Goal: Information Seeking & Learning: Learn about a topic

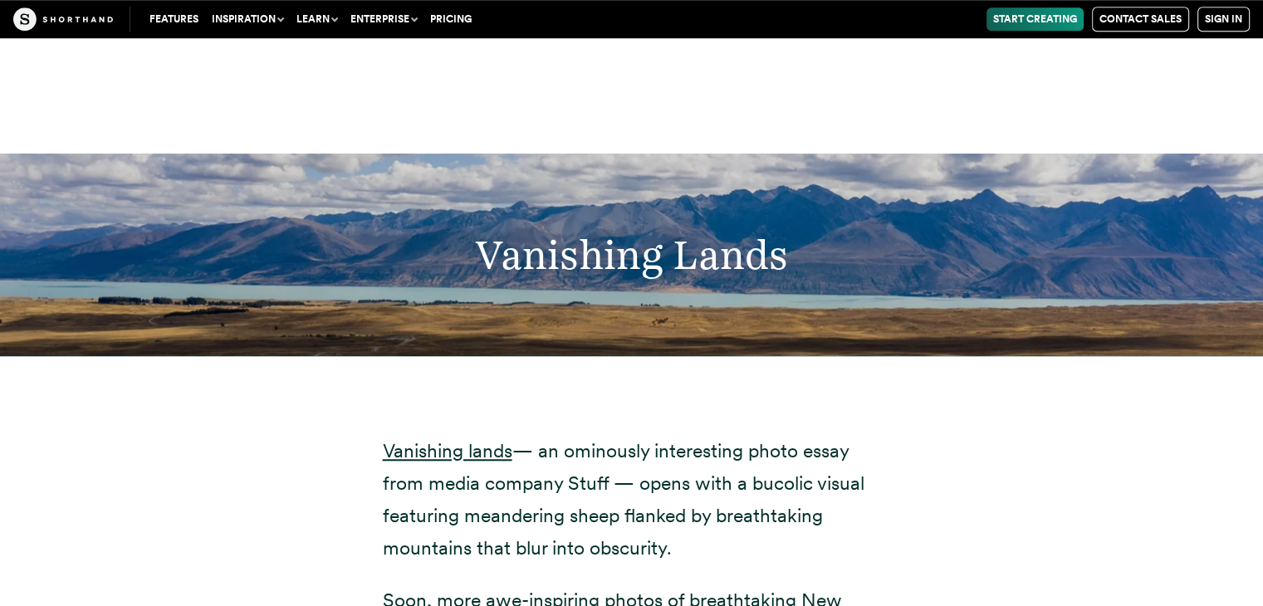
scroll to position [7611, 0]
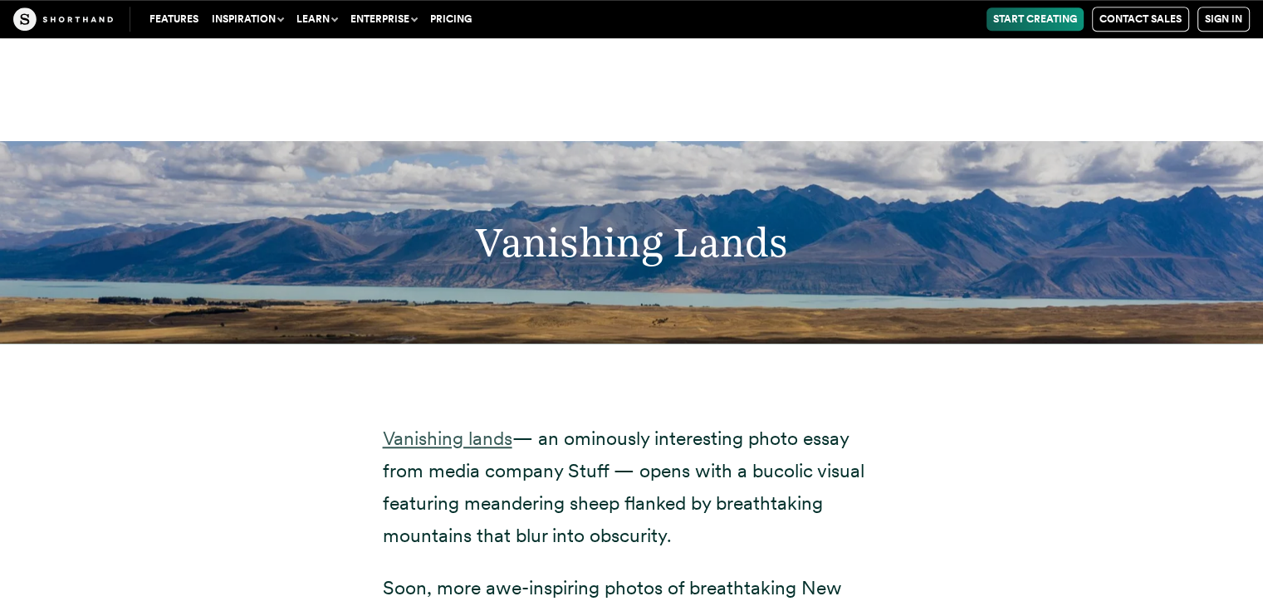
click at [465, 427] on link "Vanishing lands" at bounding box center [448, 438] width 130 height 23
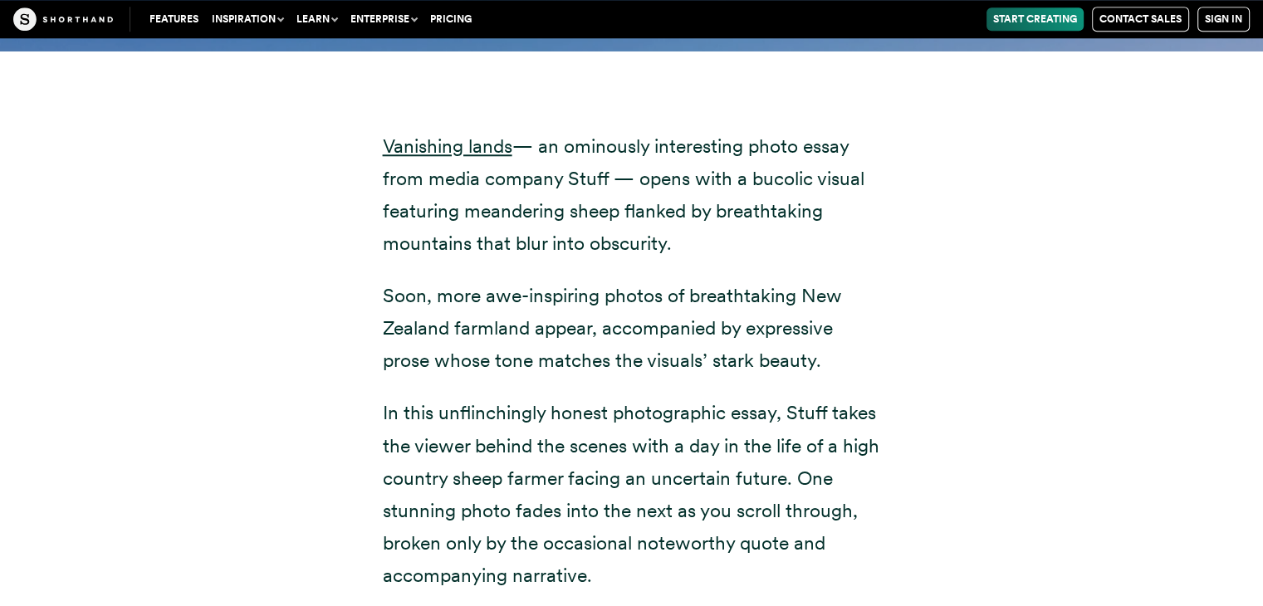
scroll to position [7904, 0]
click at [439, 134] on link "Vanishing lands" at bounding box center [448, 145] width 130 height 23
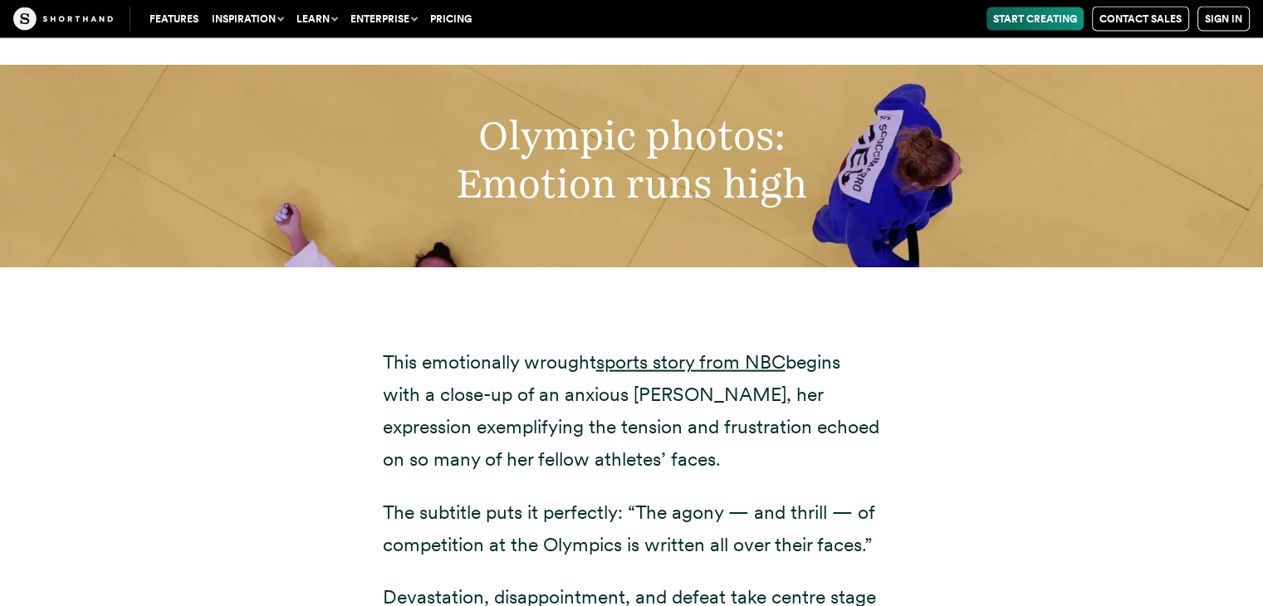
scroll to position [9714, 0]
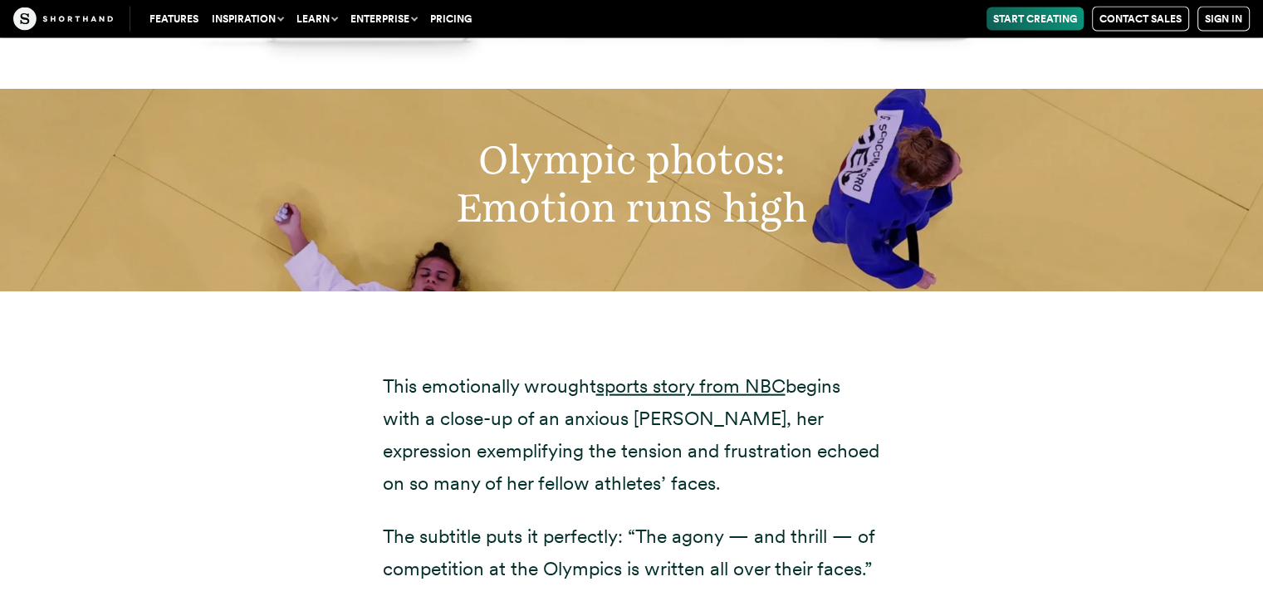
click at [537, 135] on h2 "Olympic photos: Emotion runs high" at bounding box center [631, 183] width 941 height 97
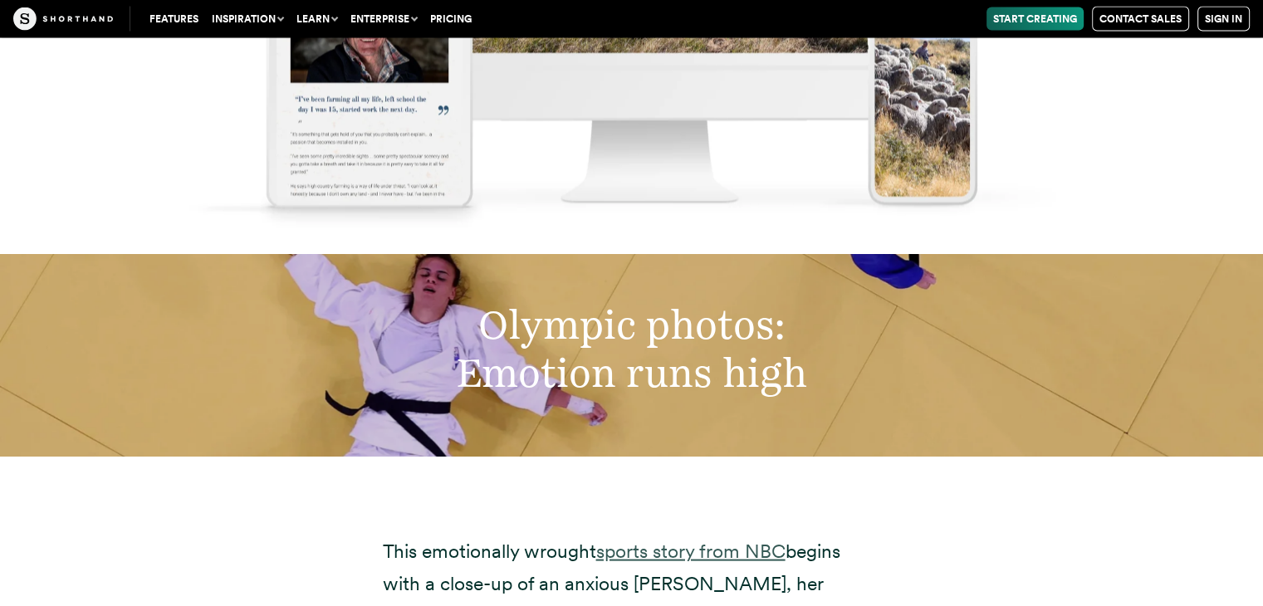
scroll to position [9558, 0]
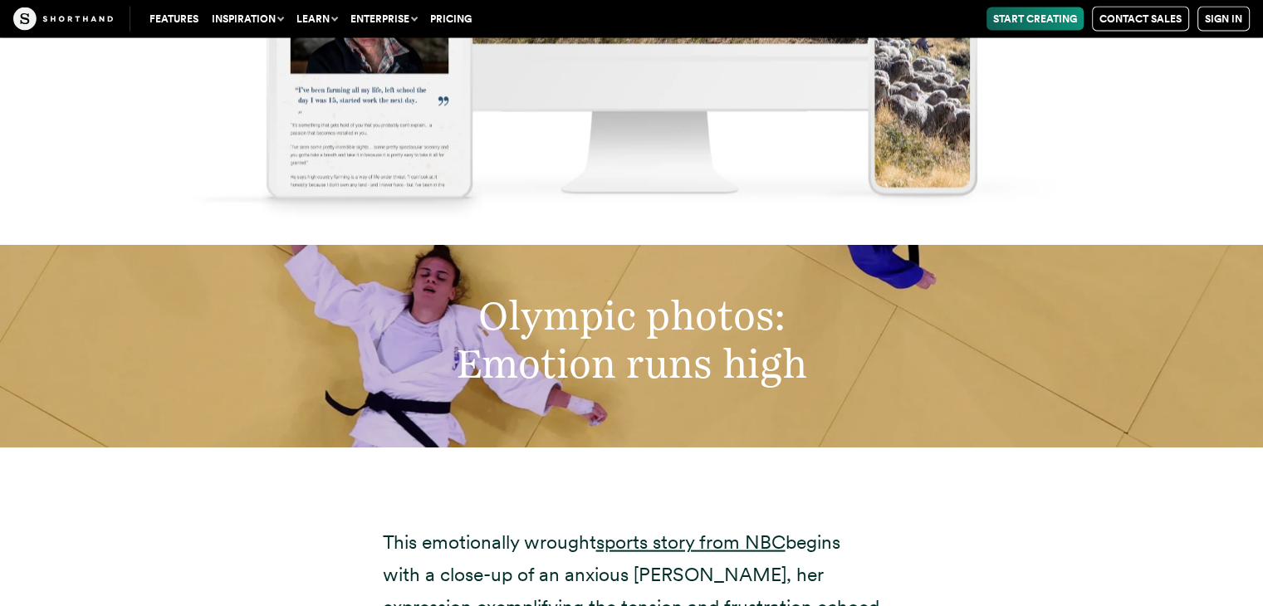
click at [606, 297] on h2 "Olympic photos: Emotion runs high" at bounding box center [631, 340] width 941 height 97
click at [691, 531] on link "sports story from NBC" at bounding box center [690, 542] width 189 height 23
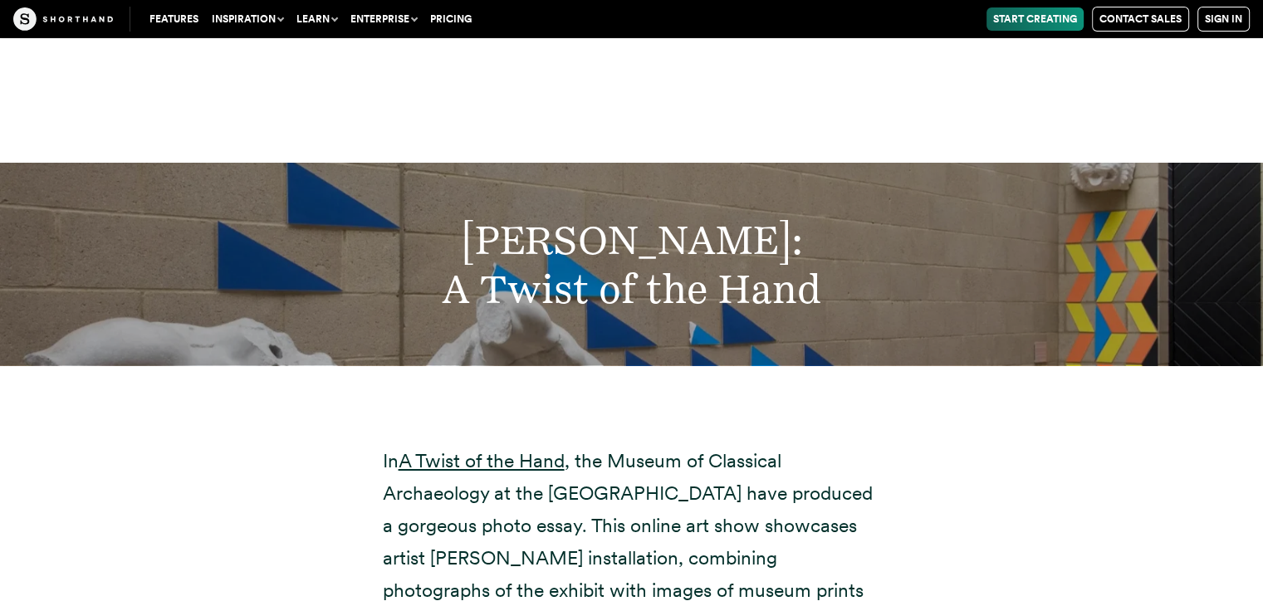
scroll to position [12075, 0]
